Goal: Book appointment/travel/reservation

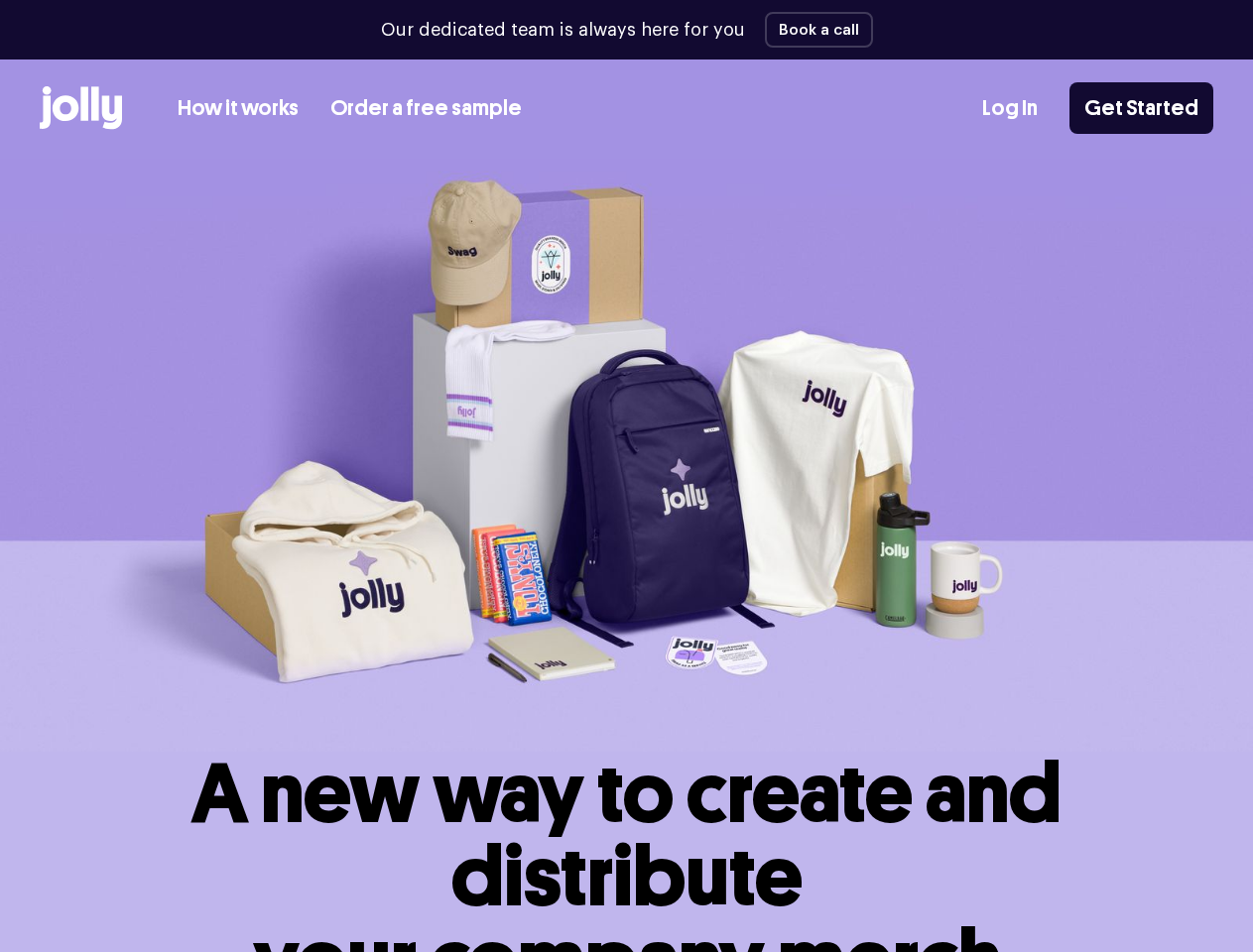
click at [626, 476] on img at bounding box center [626, 455] width 1253 height 593
click at [811, 30] on button "Book a call" at bounding box center [819, 30] width 108 height 36
